Goal: Transaction & Acquisition: Subscribe to service/newsletter

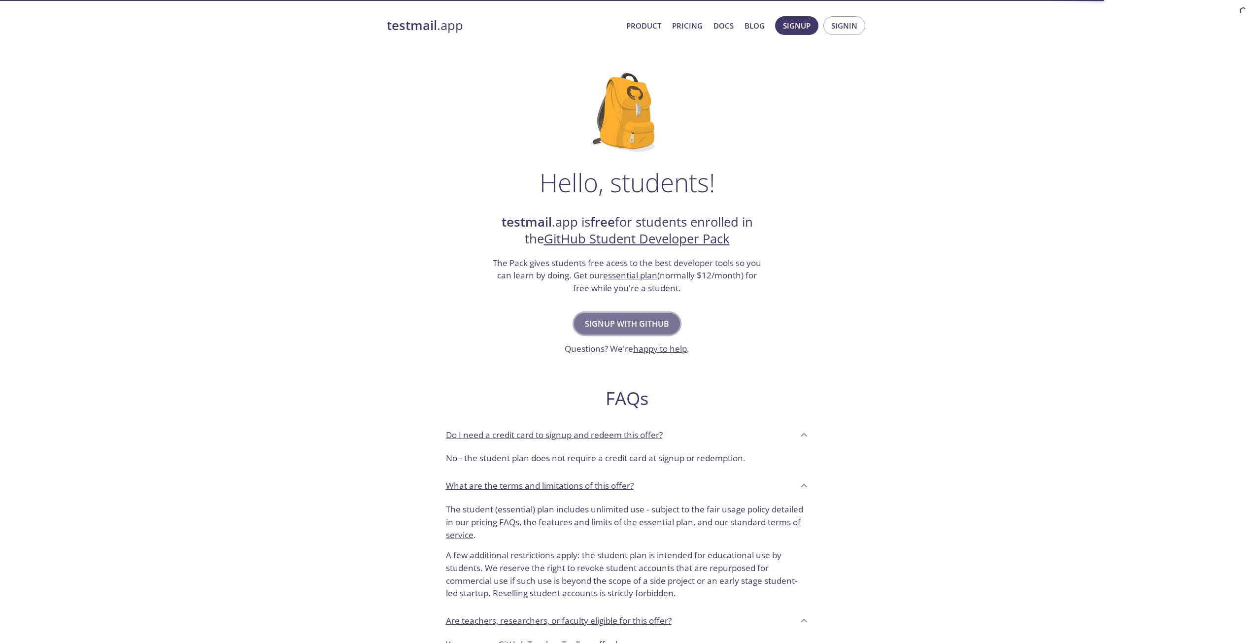
click at [633, 321] on span "Signup with GitHub" at bounding box center [627, 324] width 84 height 14
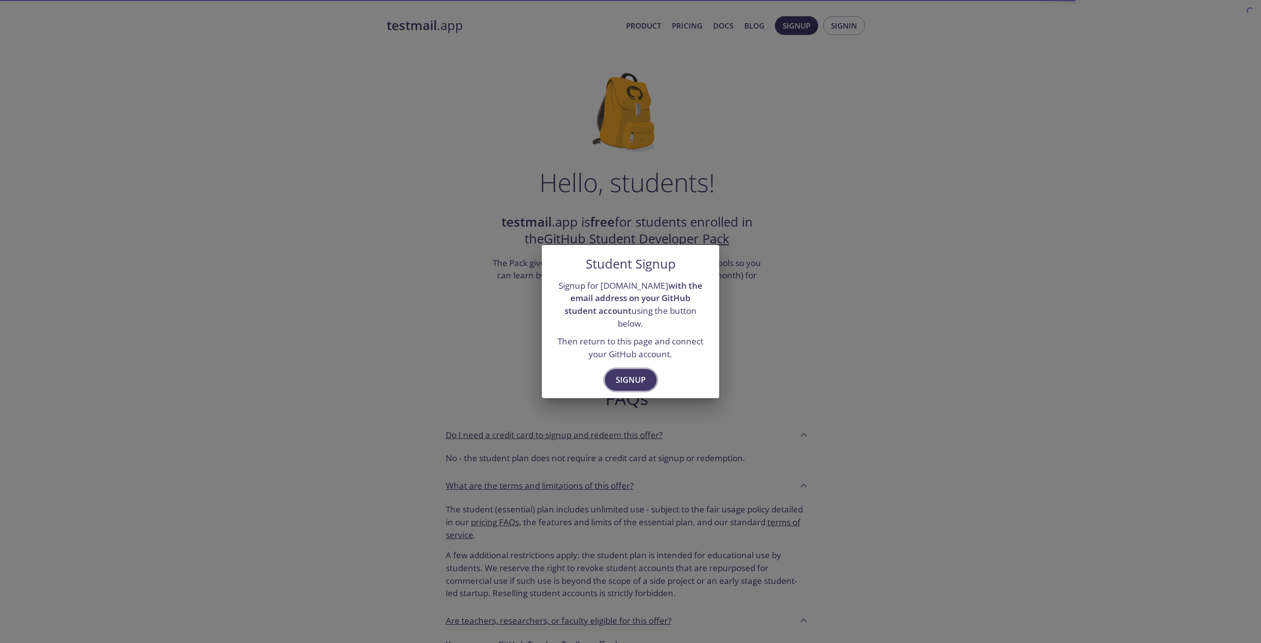
click at [631, 373] on span "Signup" at bounding box center [631, 380] width 30 height 14
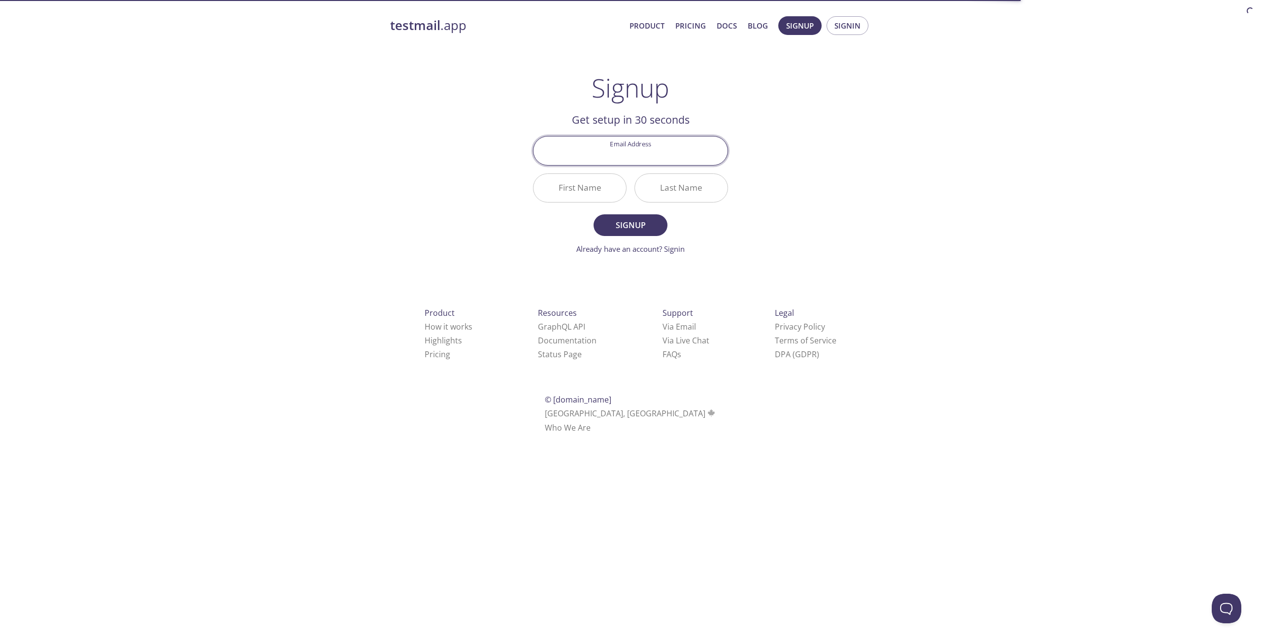
click at [659, 160] on input "Email Address" at bounding box center [631, 150] width 194 height 28
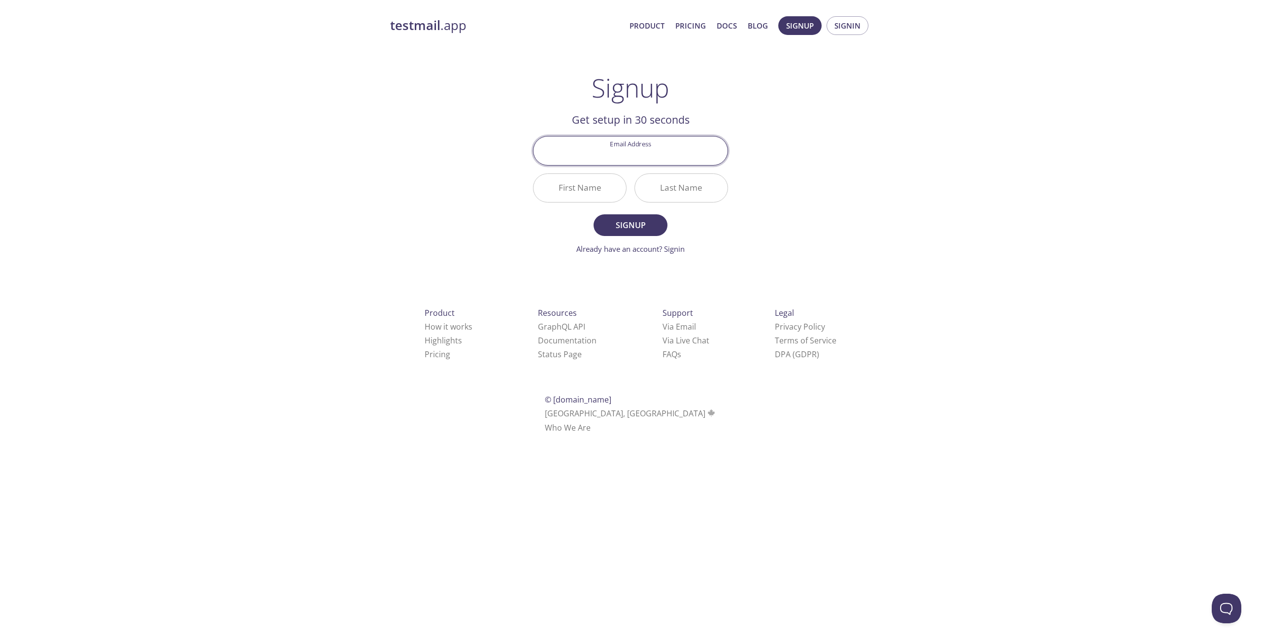
type input "hieudev99999@gmail.com"
click at [582, 192] on input "First Name" at bounding box center [580, 188] width 93 height 28
type input "Hieu"
type input "Tran"
click at [594, 214] on button "Signup" at bounding box center [631, 225] width 74 height 22
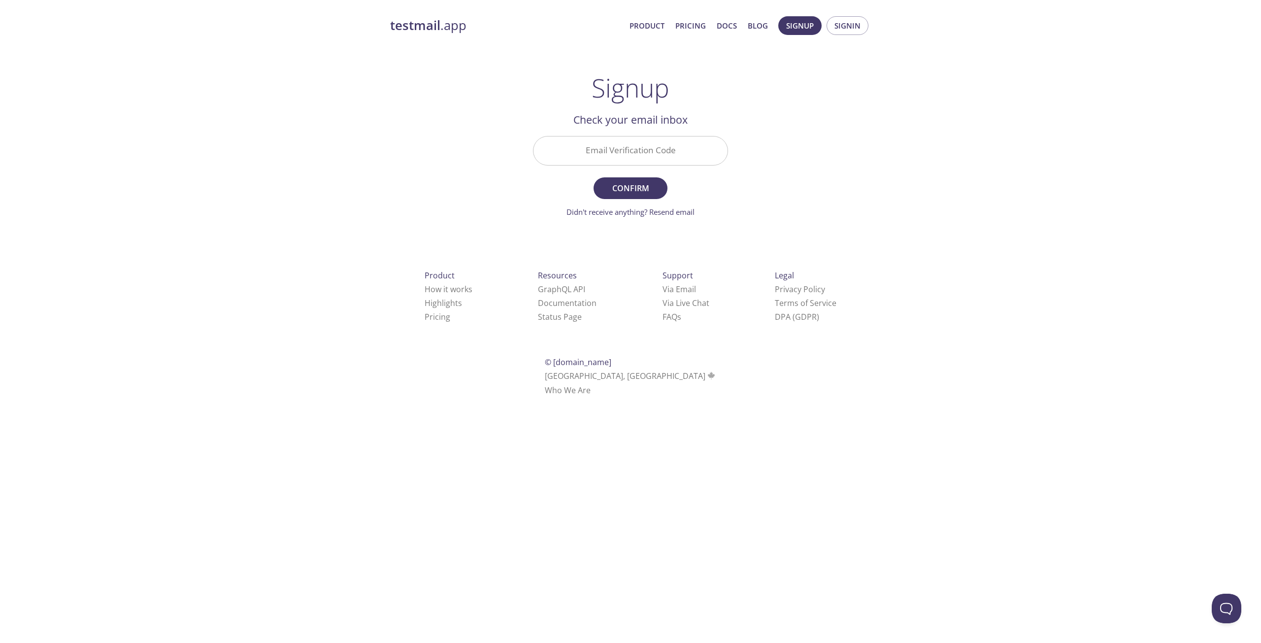
click at [662, 152] on input "Email Verification Code" at bounding box center [631, 150] width 194 height 28
paste input "D3C729H"
type input "D3C729H"
click at [637, 189] on span "Confirm" at bounding box center [630, 188] width 52 height 14
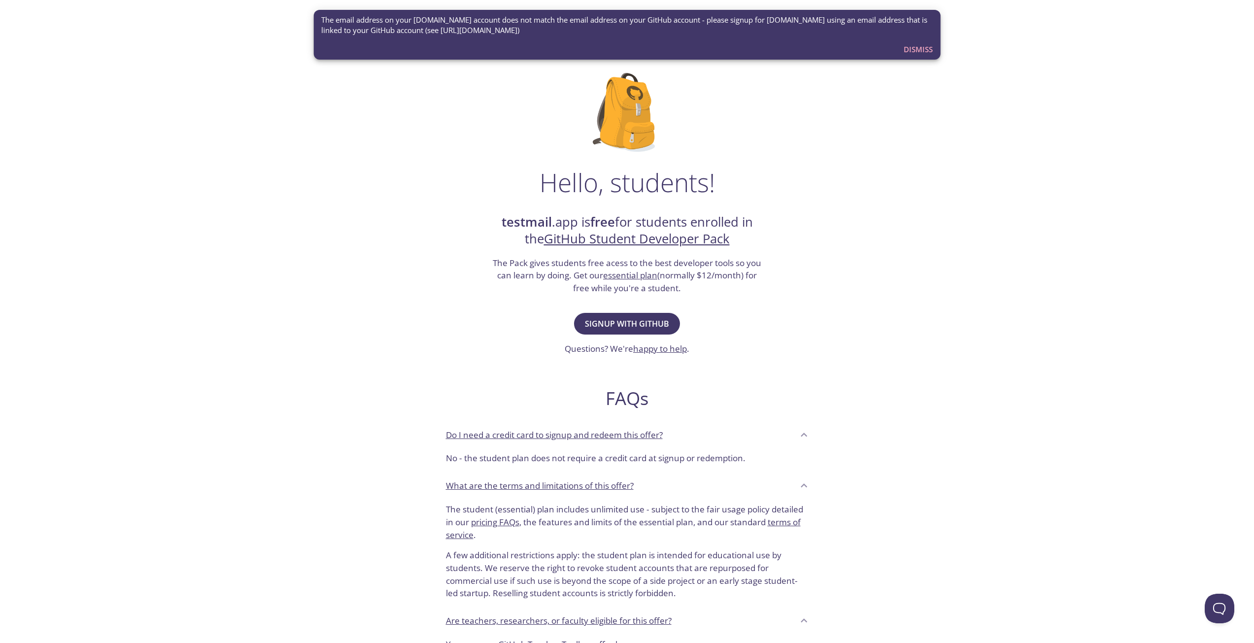
click at [906, 191] on div "testmail .app Product Pricing Docs Blog Console Hello, students! testmail .app …" at bounding box center [627, 438] width 1254 height 856
click at [639, 321] on span "Signup with GitHub" at bounding box center [627, 324] width 84 height 14
click at [861, 246] on div "Hello, students! testmail .app is free for students enrolled in the GitHub Stud…" at bounding box center [627, 357] width 481 height 601
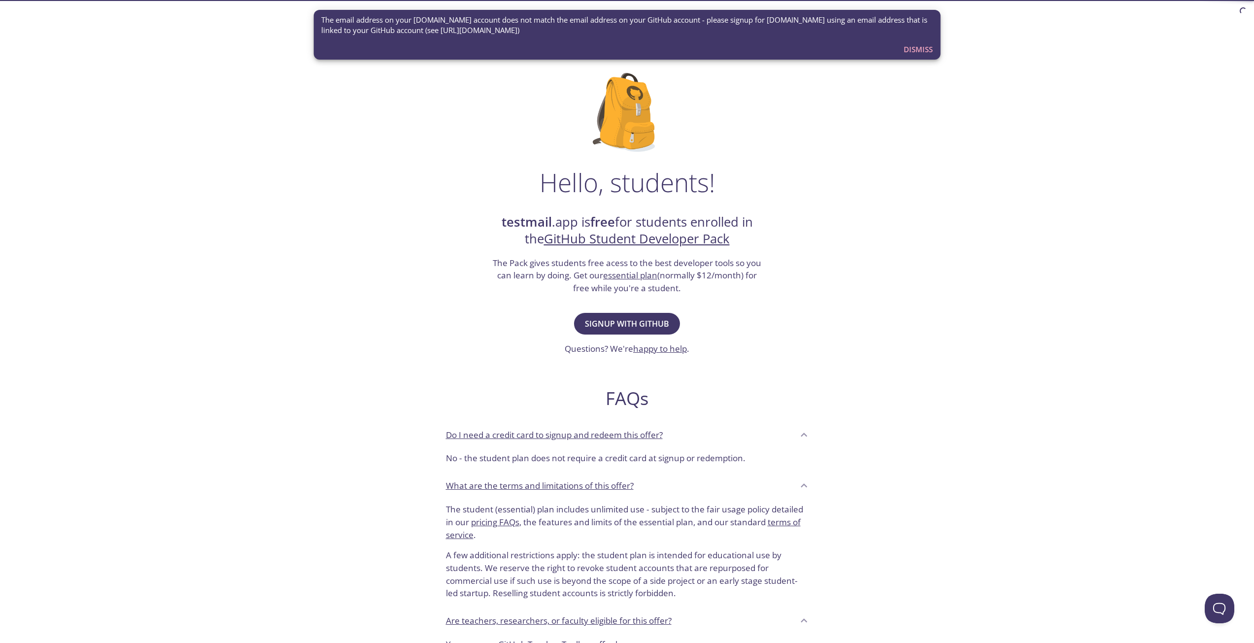
click at [925, 51] on span "Dismiss" at bounding box center [917, 49] width 29 height 13
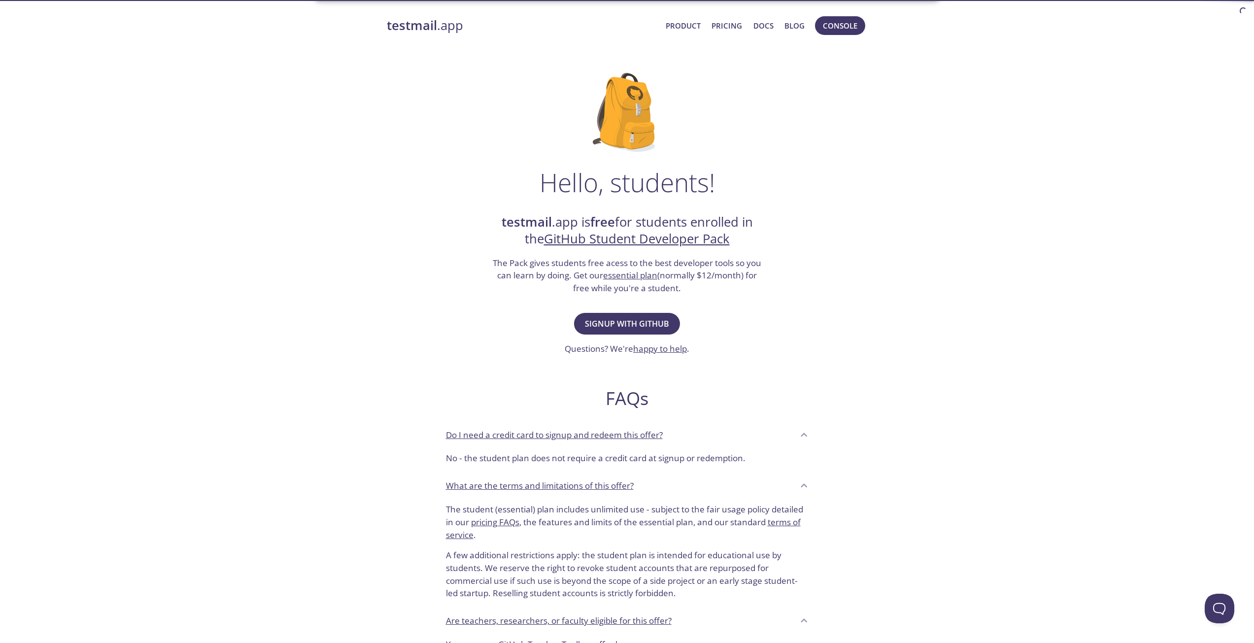
click at [944, 124] on div "testmail .app Product Pricing Docs Blog Console Hello, students! testmail .app …" at bounding box center [627, 438] width 1254 height 856
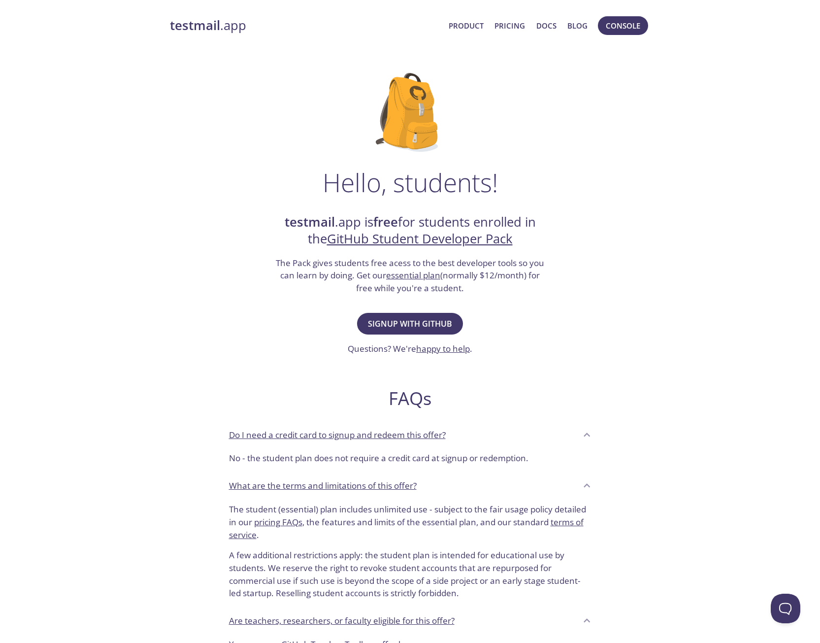
drag, startPoint x: 944, startPoint y: 124, endPoint x: 505, endPoint y: 131, distance: 438.5
click at [505, 131] on div "Hello, students! testmail .app is free for students enrolled in the GitHub Stud…" at bounding box center [410, 357] width 481 height 601
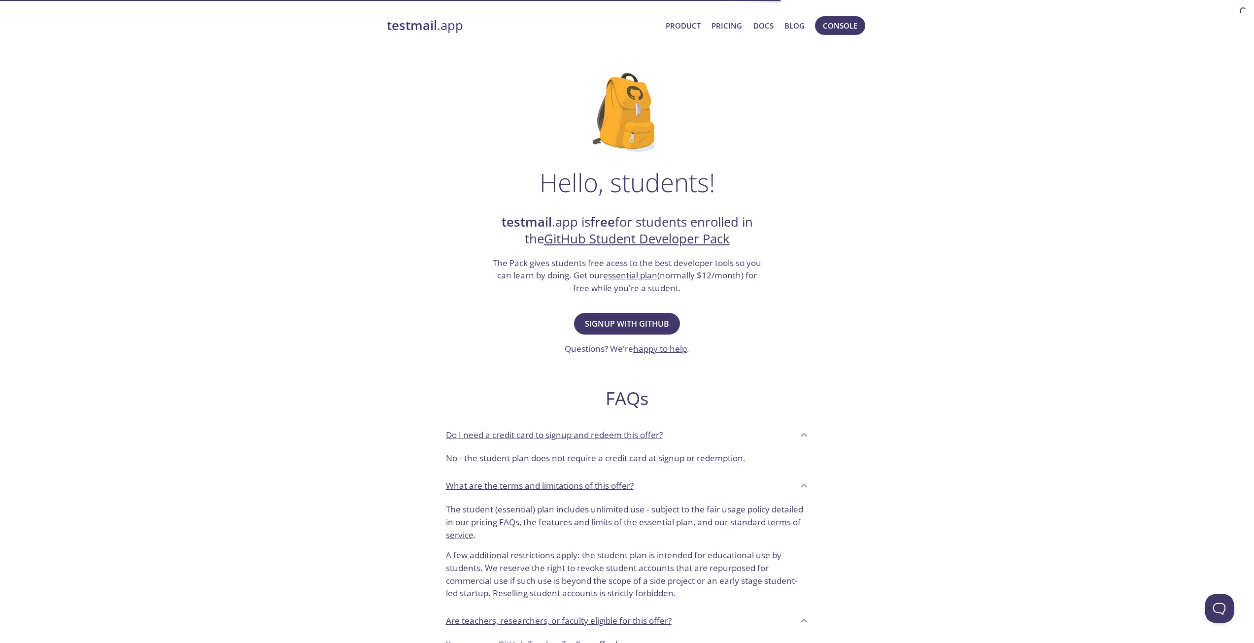
drag, startPoint x: 635, startPoint y: 328, endPoint x: 677, endPoint y: 309, distance: 45.9
click at [635, 328] on span "Signup with GitHub" at bounding box center [627, 324] width 84 height 14
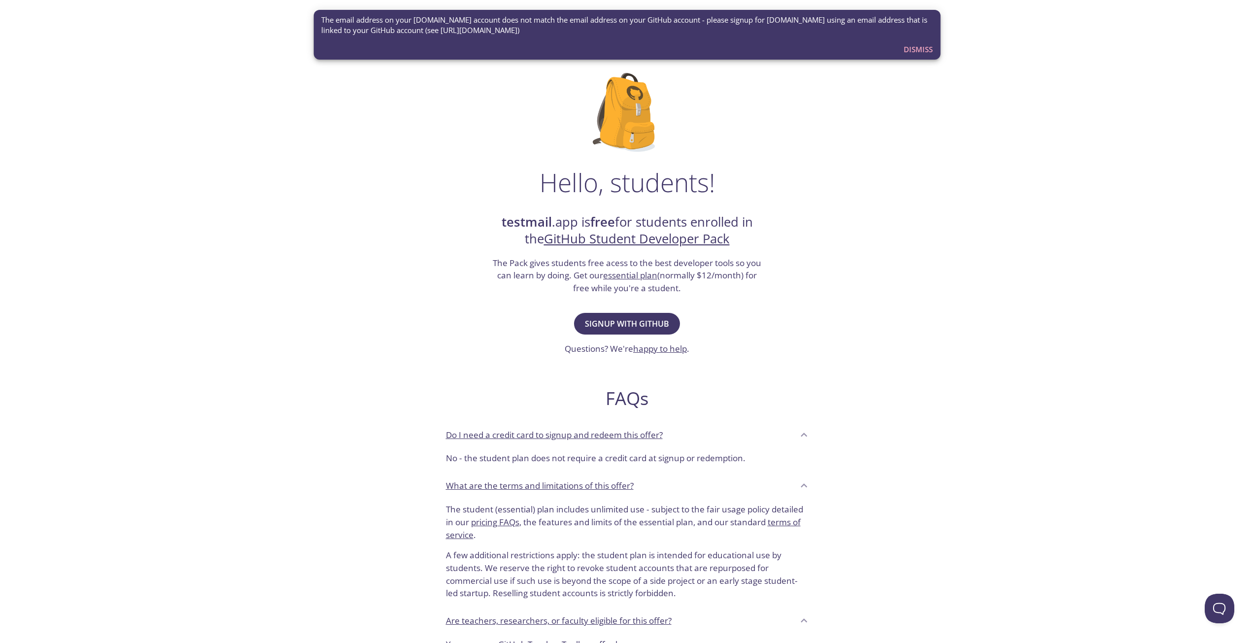
click at [917, 44] on span "Dismiss" at bounding box center [917, 49] width 29 height 13
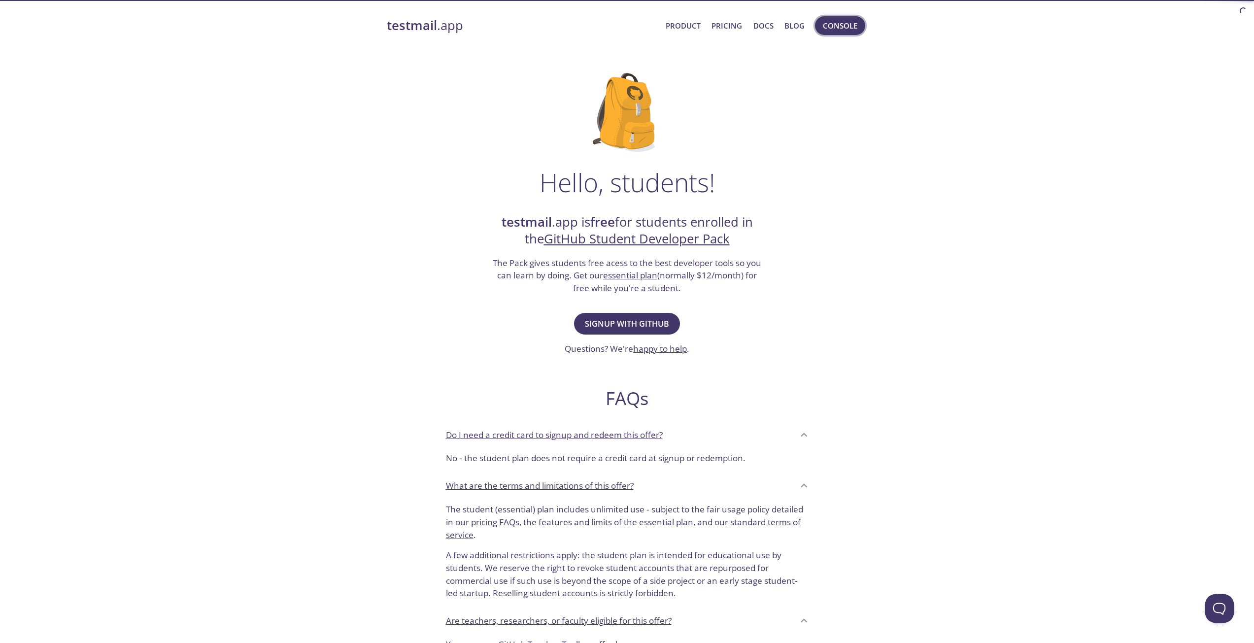
click at [855, 25] on span "Console" at bounding box center [840, 25] width 34 height 13
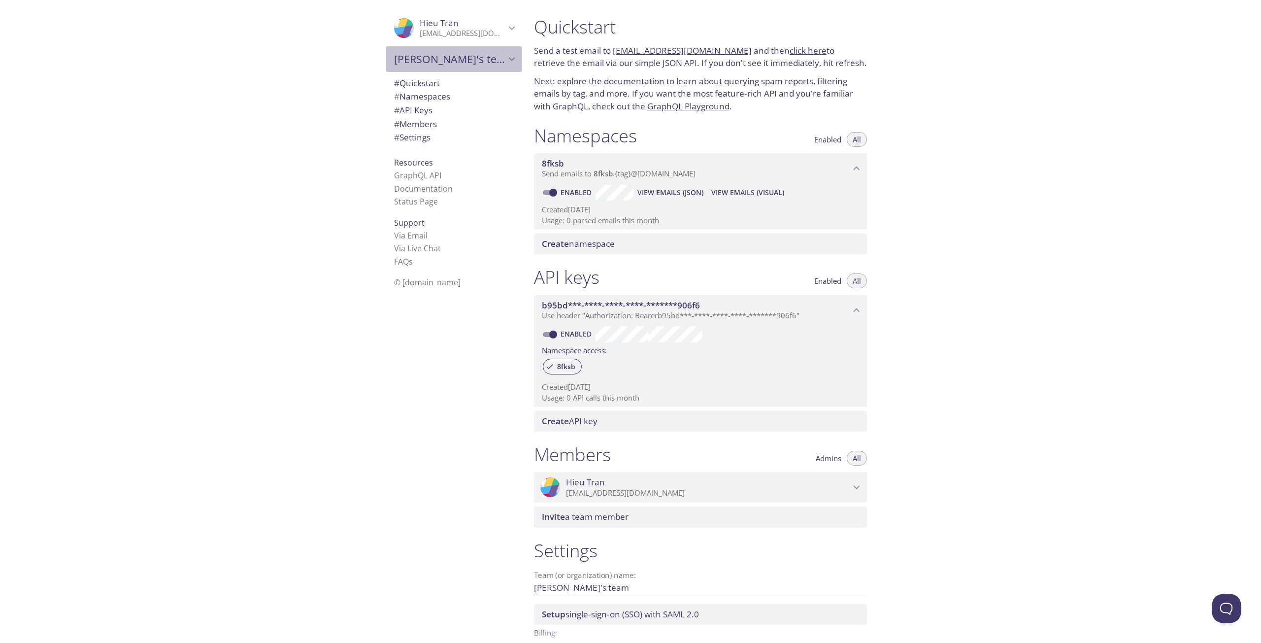
click at [444, 64] on span "Hieu's team" at bounding box center [449, 59] width 111 height 14
click at [481, 61] on span "Hieu's team" at bounding box center [449, 59] width 111 height 14
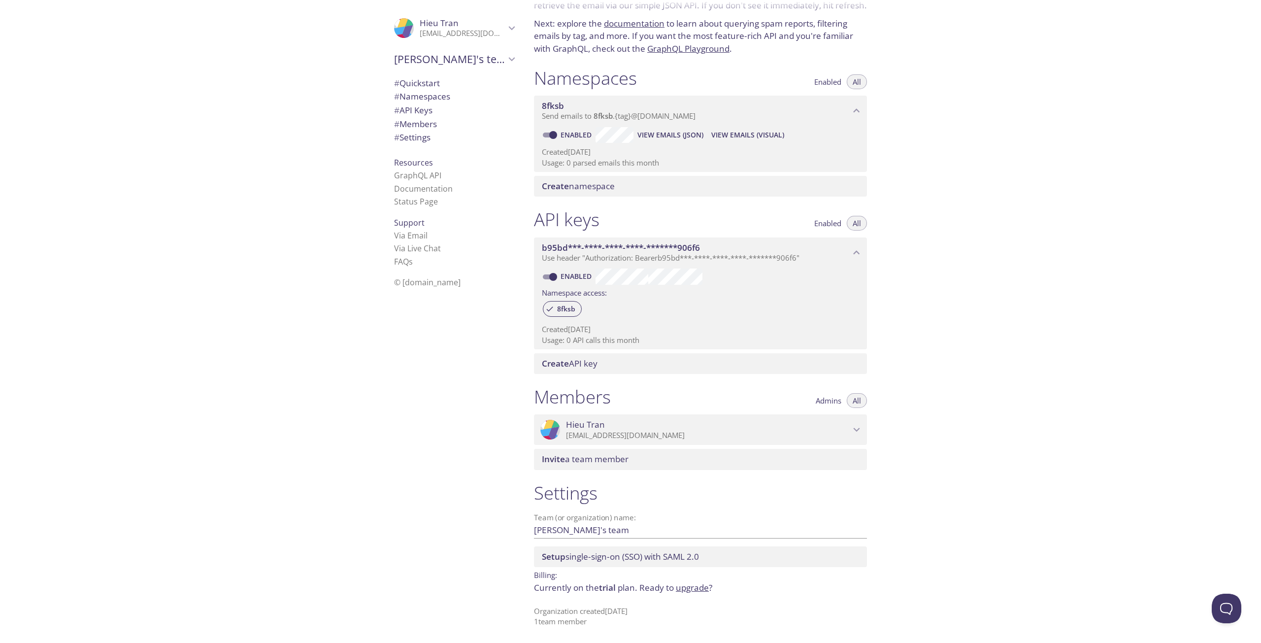
click at [562, 490] on h1 "Settings" at bounding box center [700, 493] width 333 height 22
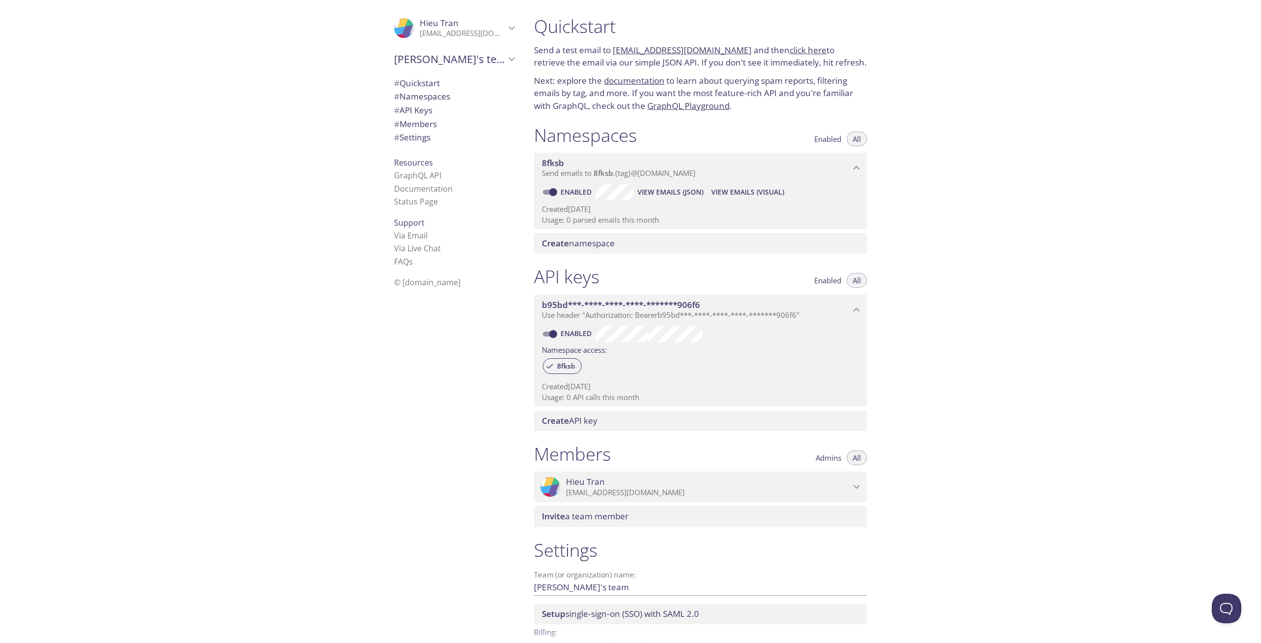
scroll to position [0, 0]
click at [423, 136] on span "# Settings" at bounding box center [412, 137] width 36 height 11
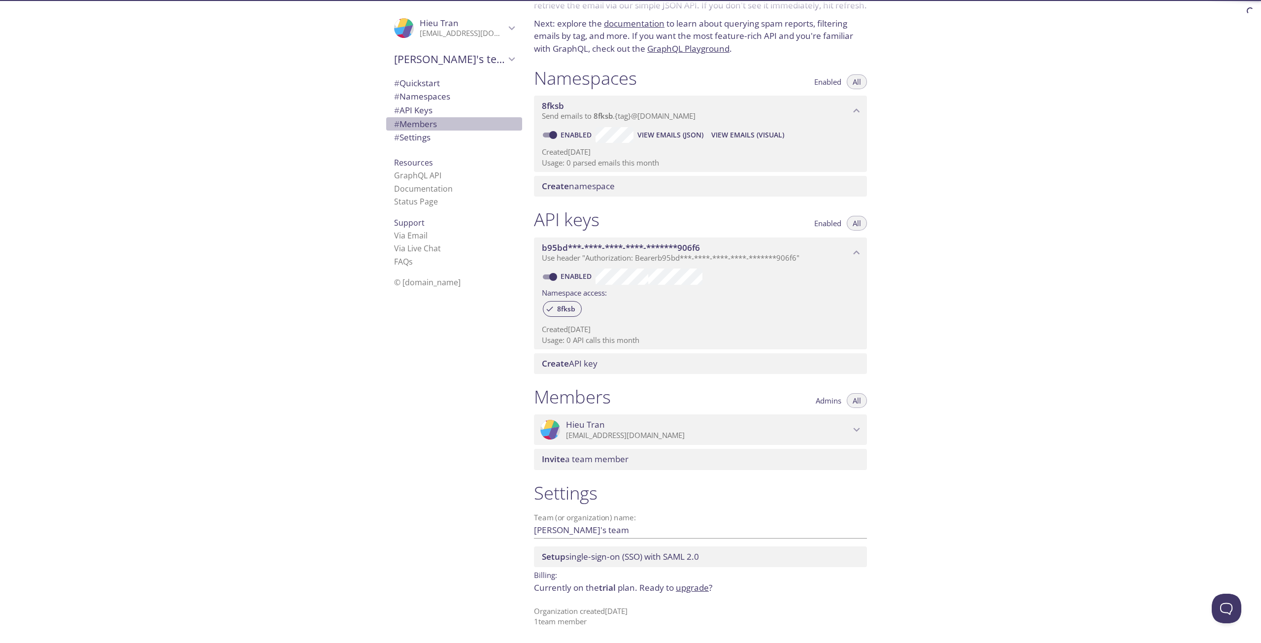
click at [427, 127] on span "# Members" at bounding box center [415, 123] width 43 height 11
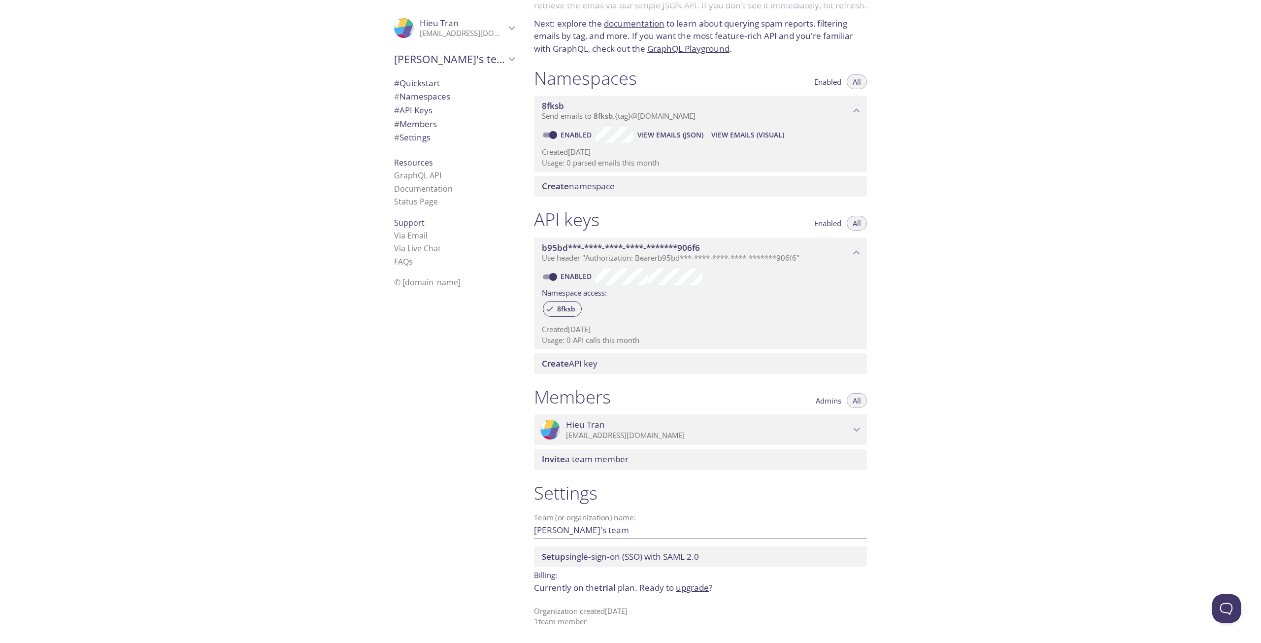
click at [430, 135] on span "# Settings" at bounding box center [454, 137] width 120 height 13
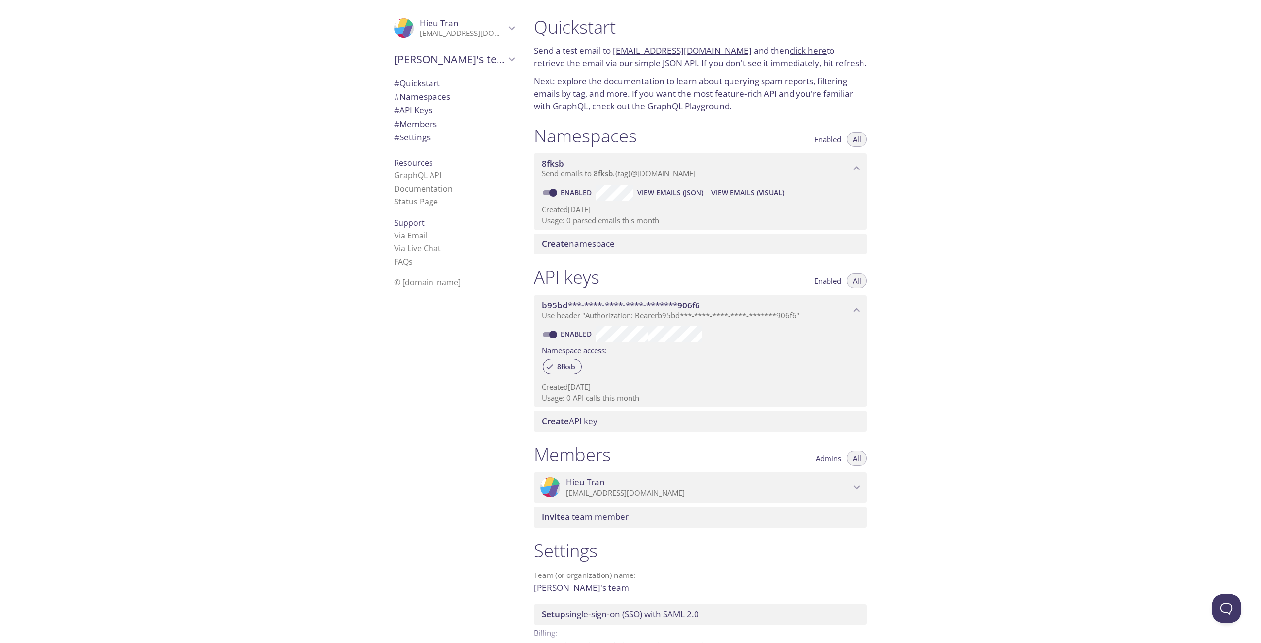
click at [449, 30] on p "[EMAIL_ADDRESS][DOMAIN_NAME]" at bounding box center [463, 34] width 86 height 10
click at [440, 68] on div "Signout" at bounding box center [454, 76] width 136 height 22
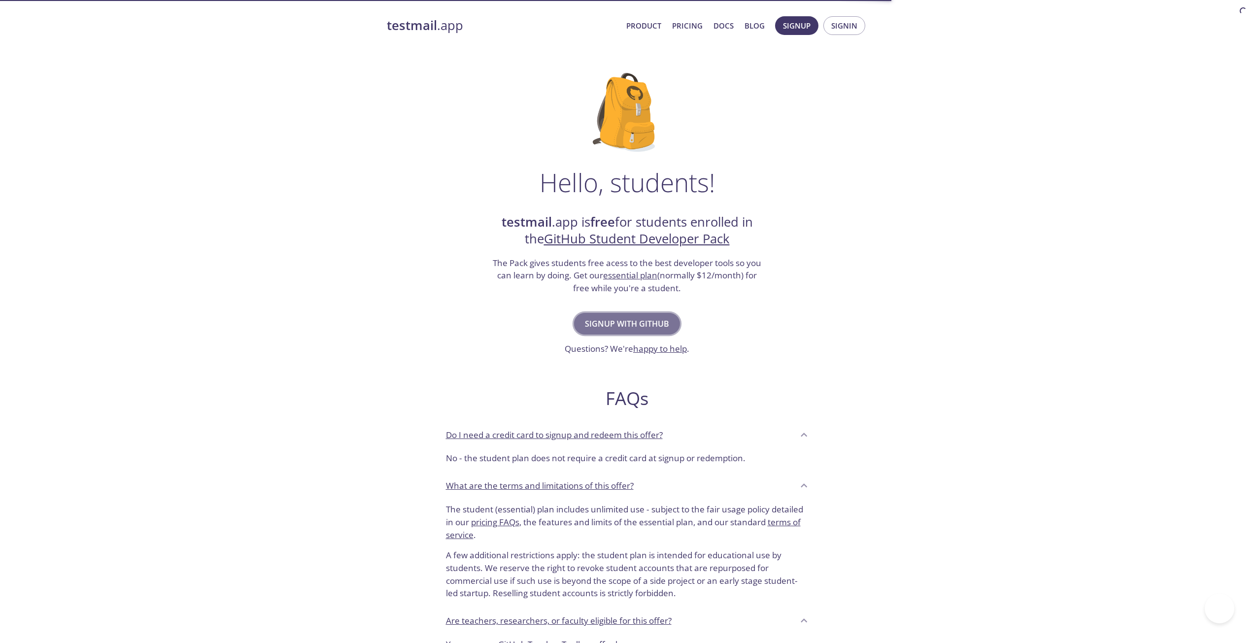
click at [662, 326] on span "Signup with GitHub" at bounding box center [627, 324] width 84 height 14
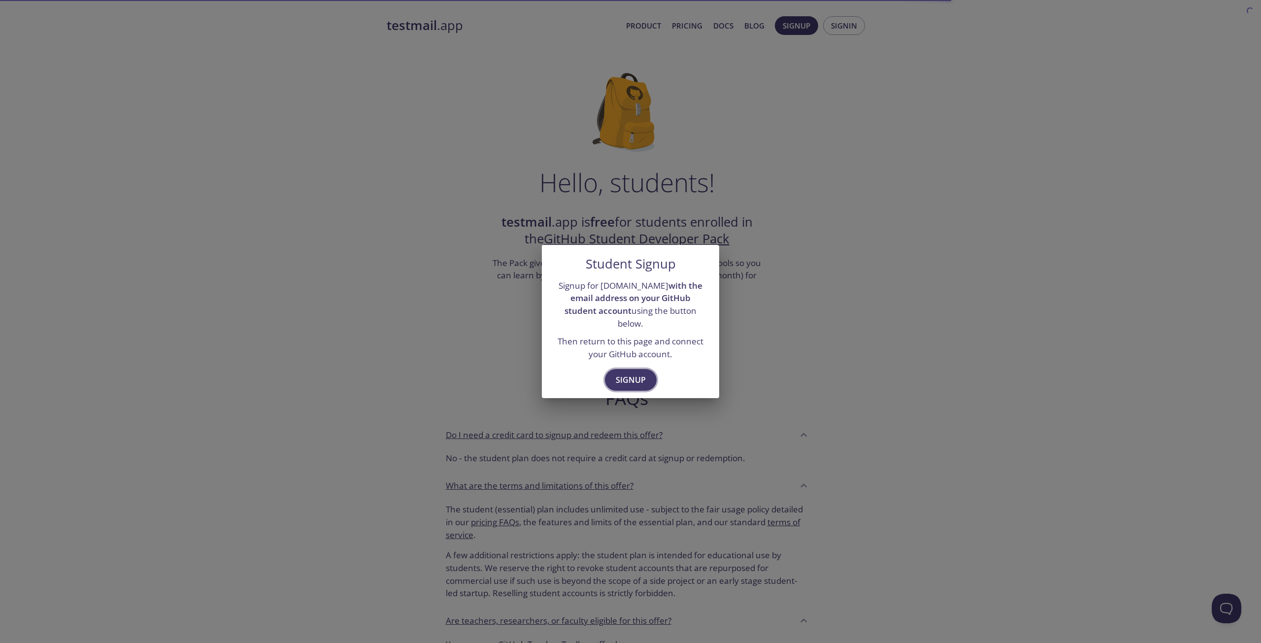
click at [635, 379] on span "Signup" at bounding box center [631, 380] width 30 height 14
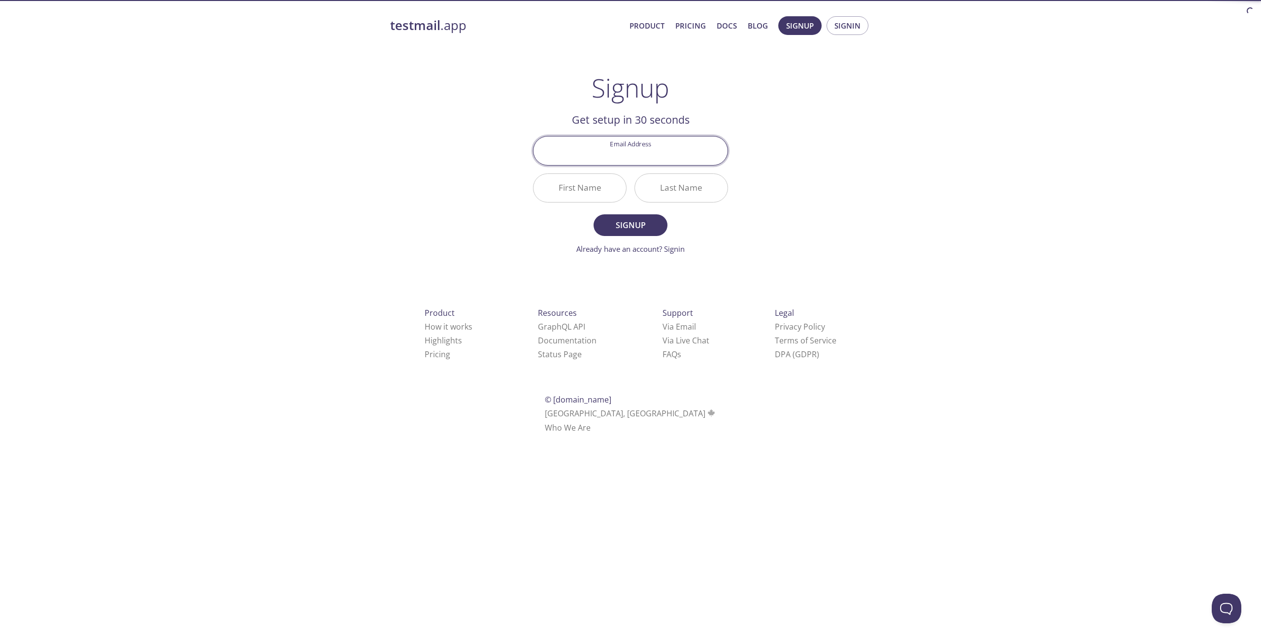
click at [664, 143] on input "Email Address" at bounding box center [631, 150] width 194 height 28
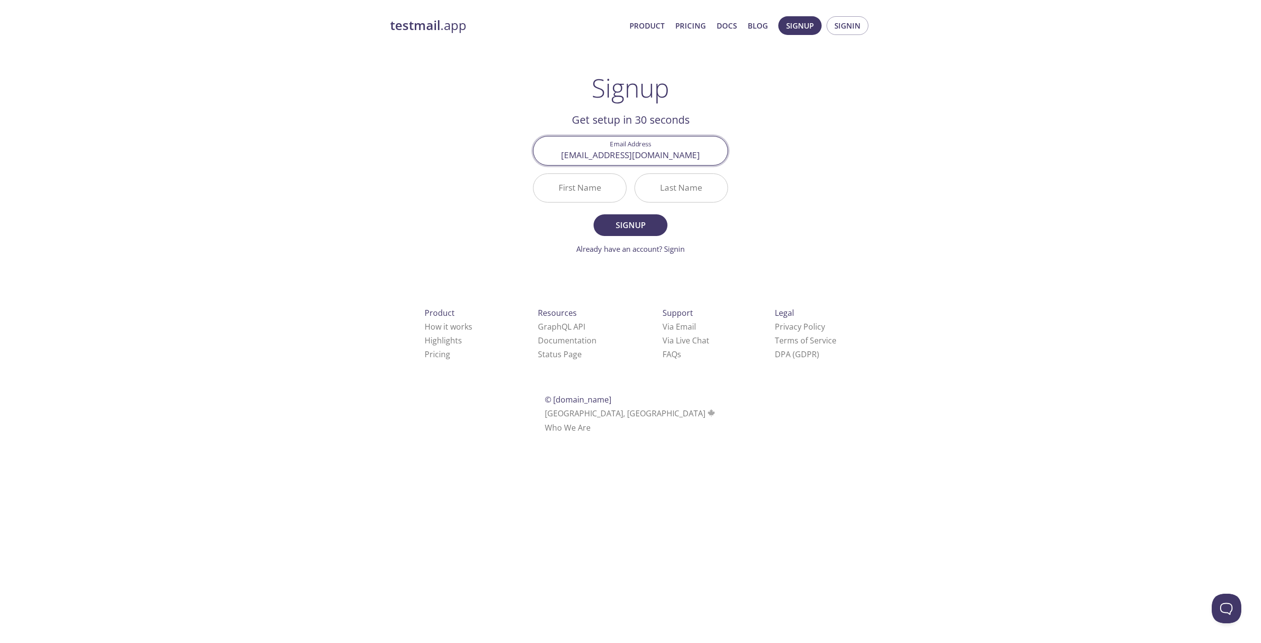
click at [676, 149] on input "[EMAIL_ADDRESS][DOMAIN_NAME]" at bounding box center [631, 150] width 194 height 28
type input "[EMAIL_ADDRESS][DOMAIN_NAME]"
click at [574, 187] on input "First Name" at bounding box center [580, 188] width 93 height 28
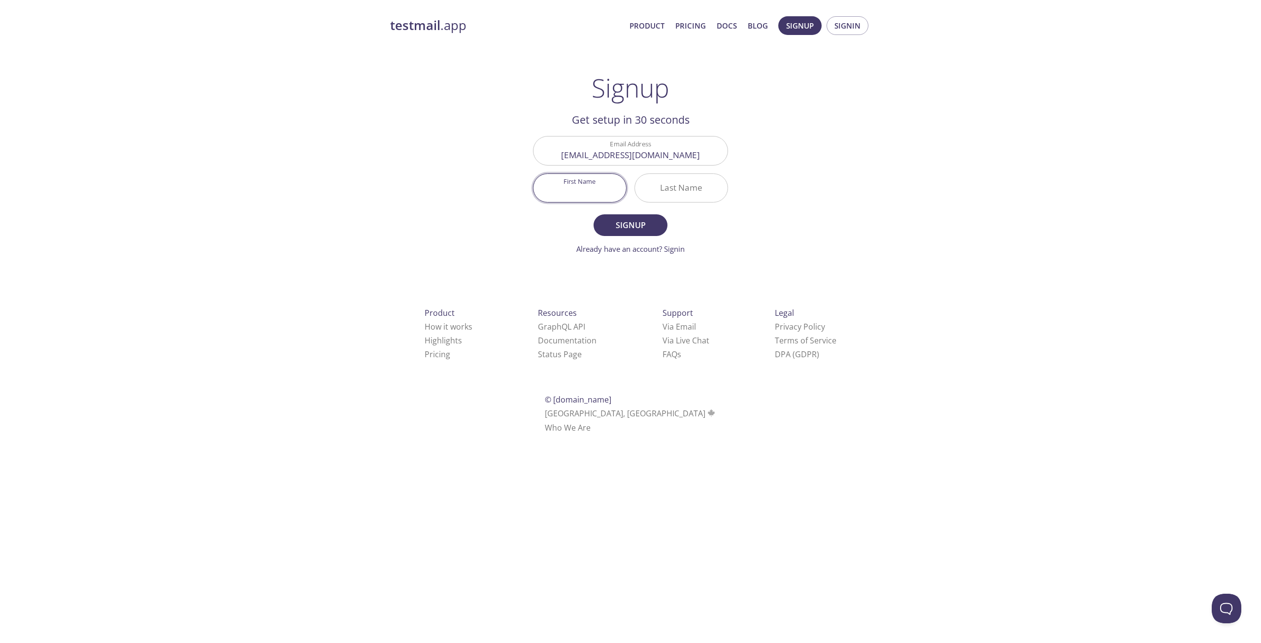
click at [574, 187] on input "First Name" at bounding box center [580, 188] width 93 height 28
type input "Hieu"
type input "Tran"
click at [594, 214] on button "Signup" at bounding box center [631, 225] width 74 height 22
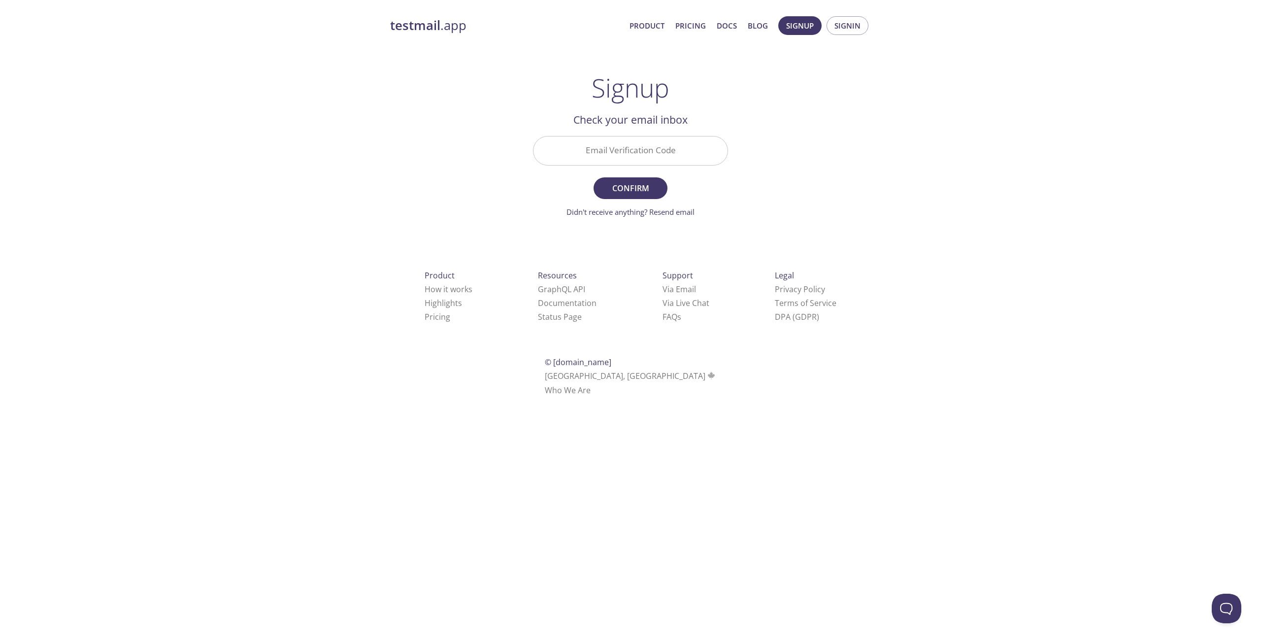
click at [658, 157] on input "Email Verification Code" at bounding box center [631, 150] width 194 height 28
paste input "2AL939K"
type input "2AL939K"
click at [641, 183] on span "Confirm" at bounding box center [630, 188] width 52 height 14
